Goal: Ask a question

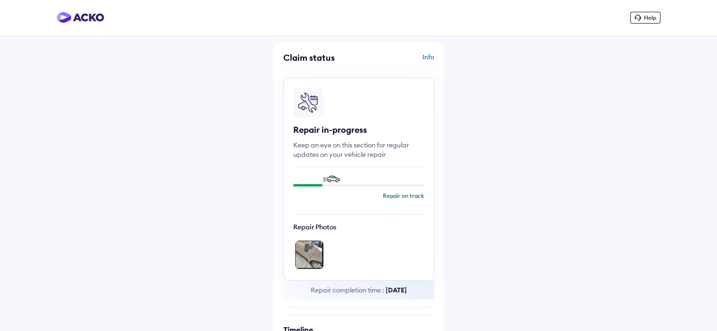
click at [315, 256] on img at bounding box center [309, 255] width 28 height 28
click at [653, 18] on span "Help" at bounding box center [650, 17] width 12 height 7
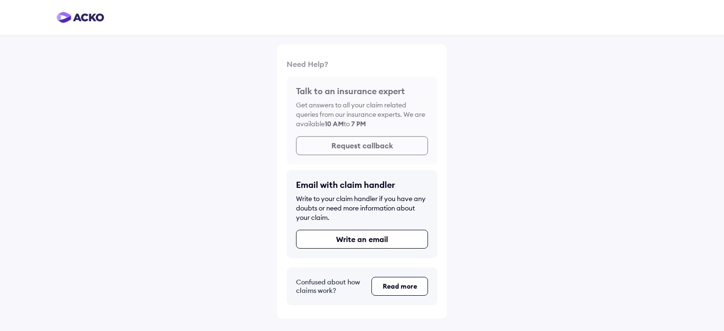
click at [371, 143] on button "Request callback" at bounding box center [362, 141] width 132 height 19
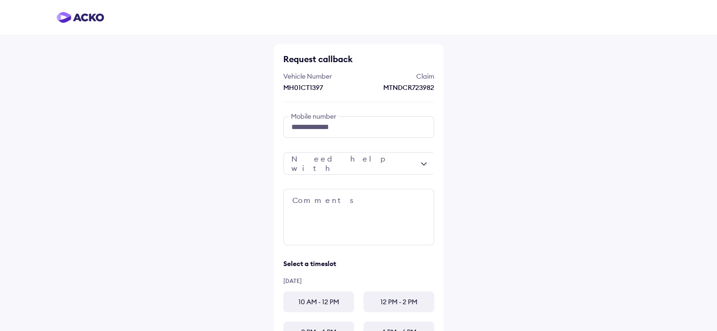
click at [404, 165] on div at bounding box center [358, 163] width 151 height 23
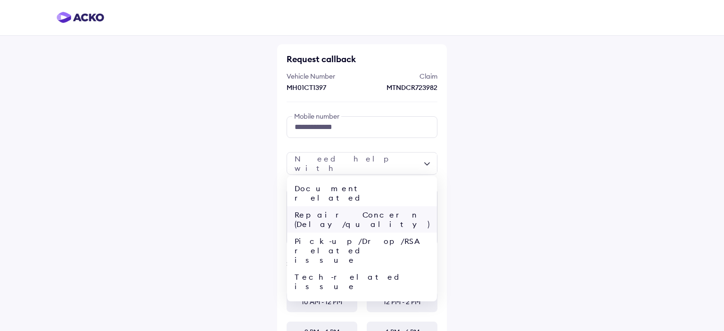
click at [381, 209] on div "Repair Concern (Delay/quality)" at bounding box center [362, 219] width 150 height 26
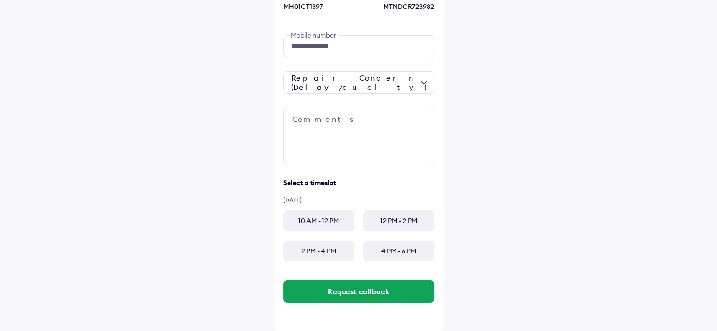
scroll to position [81, 0]
click at [329, 220] on div "10 AM - 12 PM" at bounding box center [318, 221] width 71 height 21
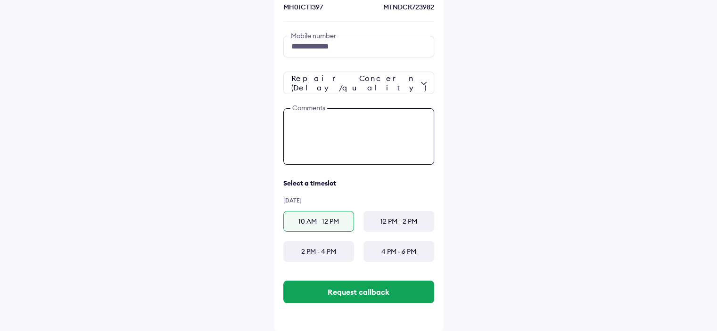
click at [337, 121] on textarea at bounding box center [358, 136] width 151 height 57
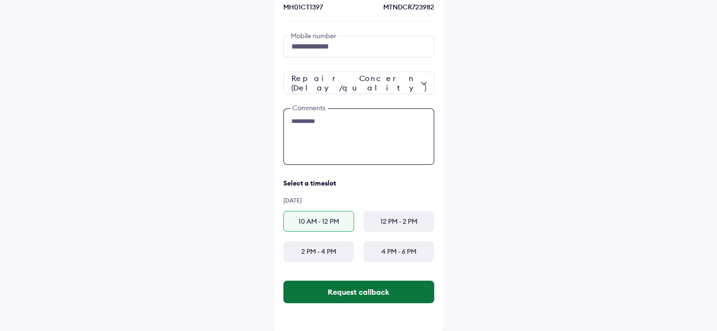
type textarea "**********"
click at [357, 294] on button "Request callback" at bounding box center [358, 292] width 151 height 23
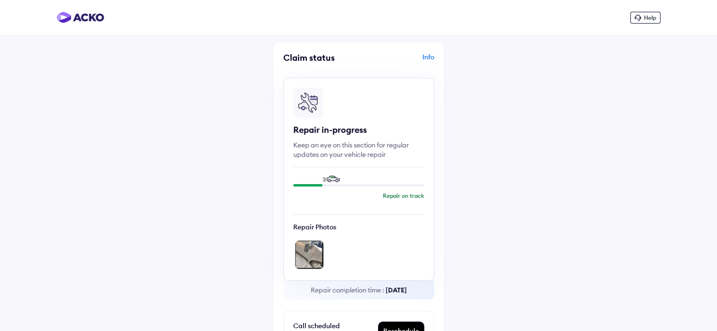
click at [91, 16] on img at bounding box center [81, 17] width 48 height 11
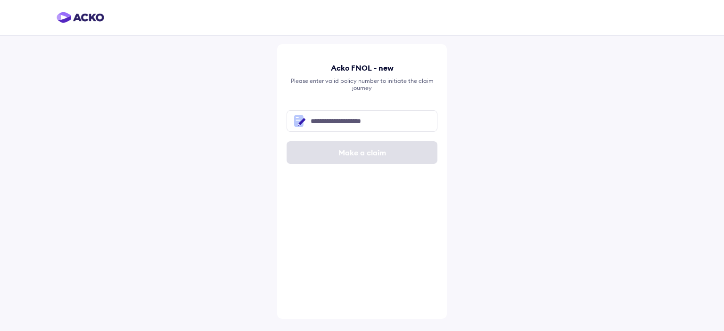
click at [308, 33] on div at bounding box center [362, 18] width 724 height 36
